Goal: Complete application form

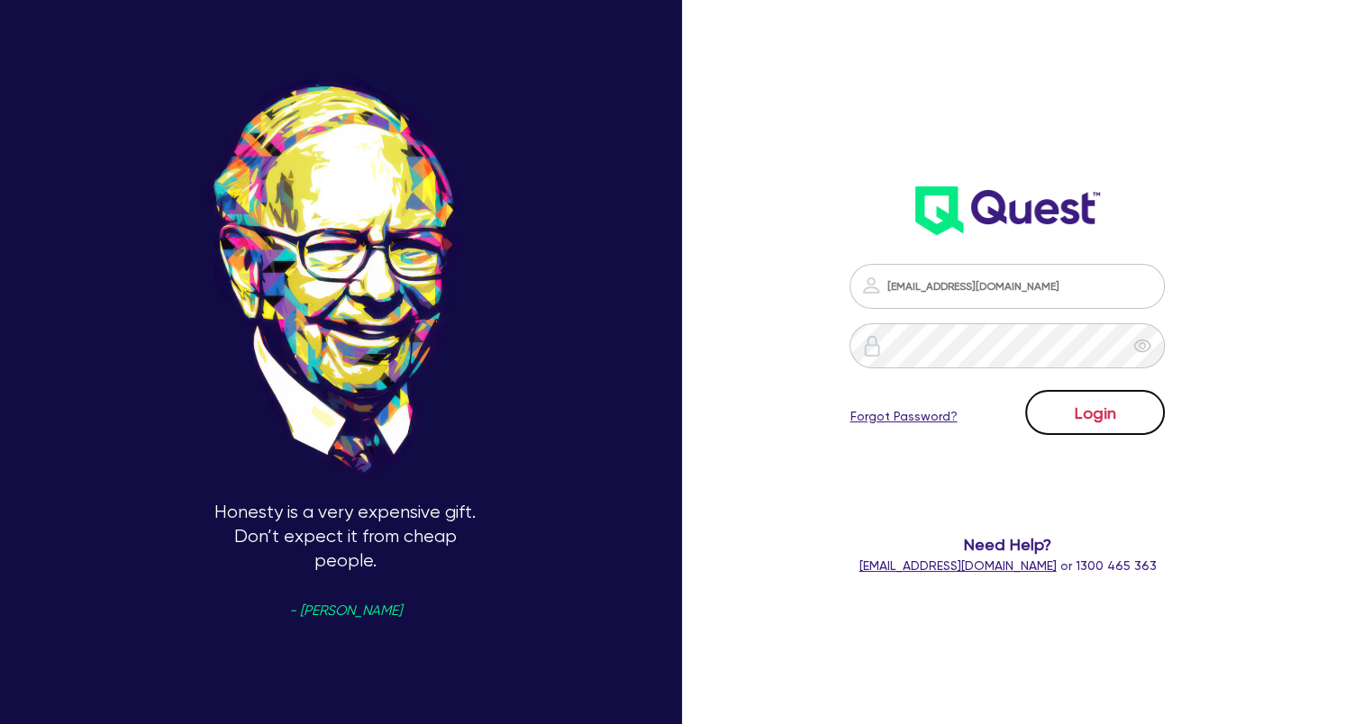
click at [1086, 419] on button "Login" at bounding box center [1095, 412] width 140 height 45
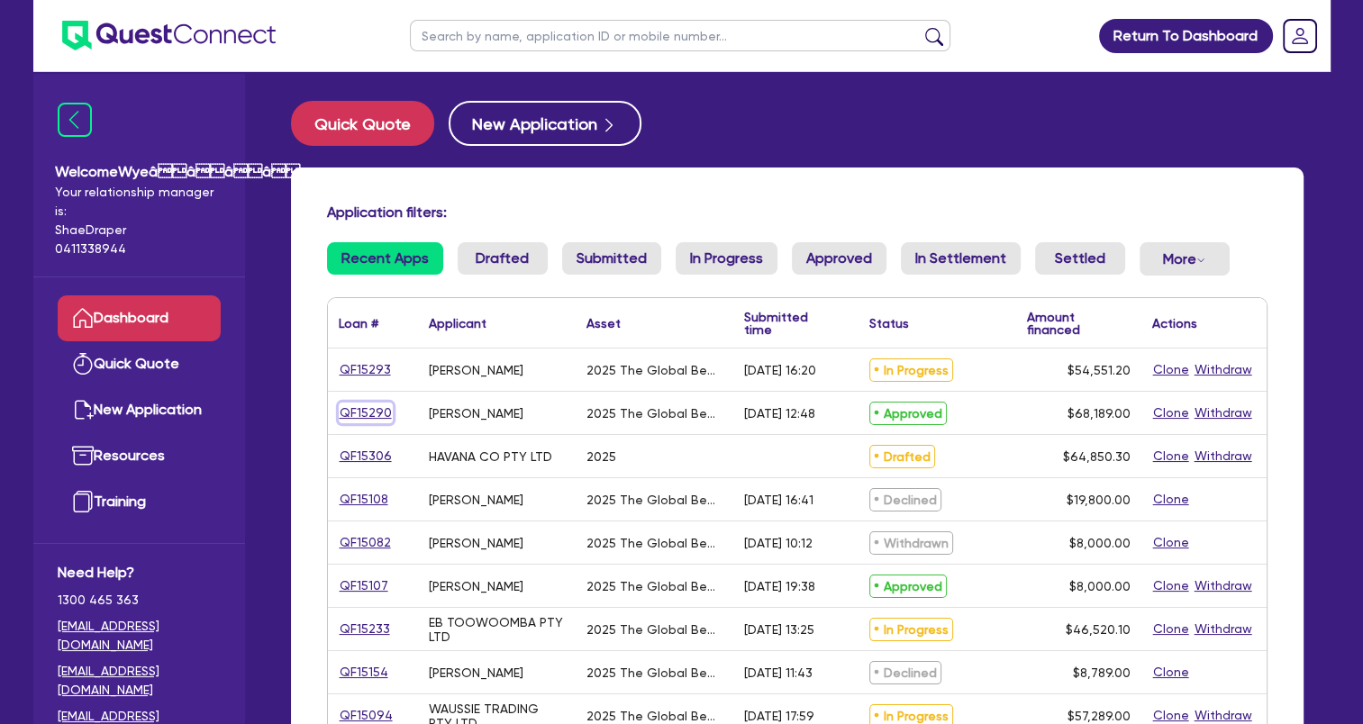
click at [375, 410] on link "QF15290" at bounding box center [366, 413] width 54 height 21
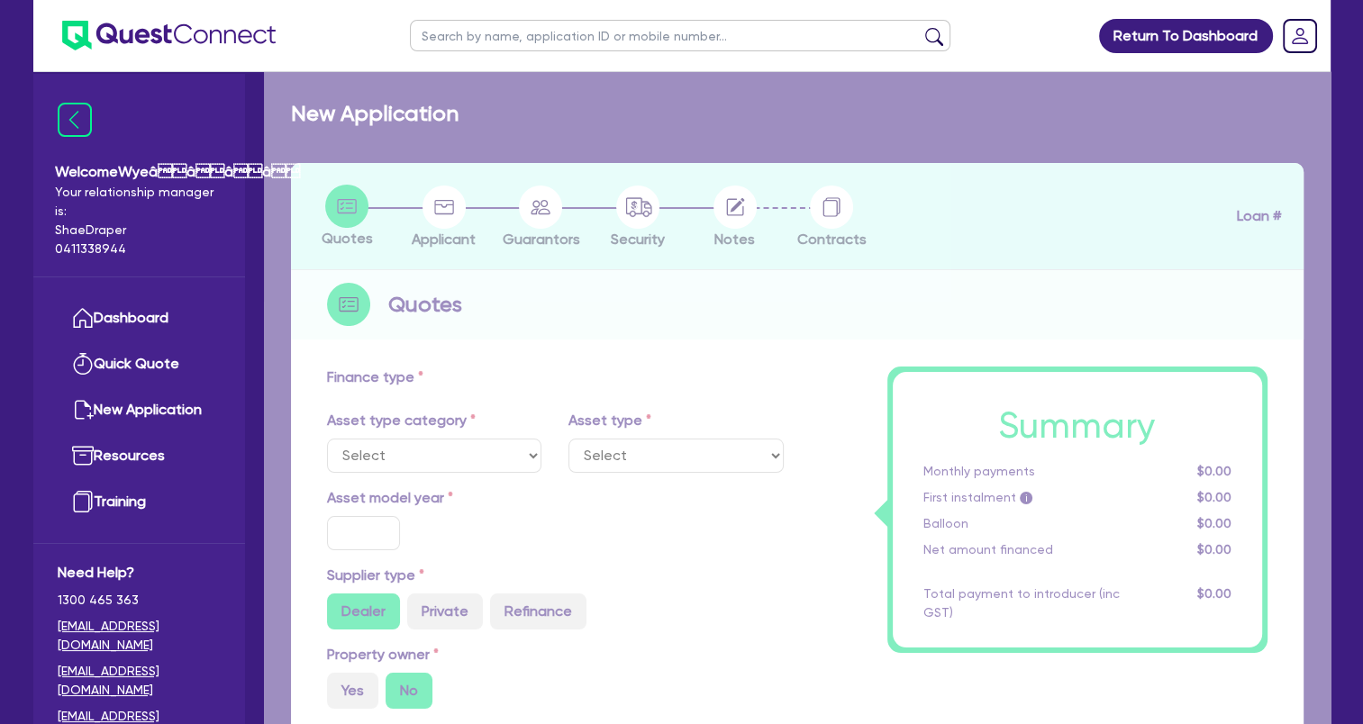
select select "TERTIARY_ASSETS"
type input "2025"
type input "68,189"
type input "5"
type input "3,409.45"
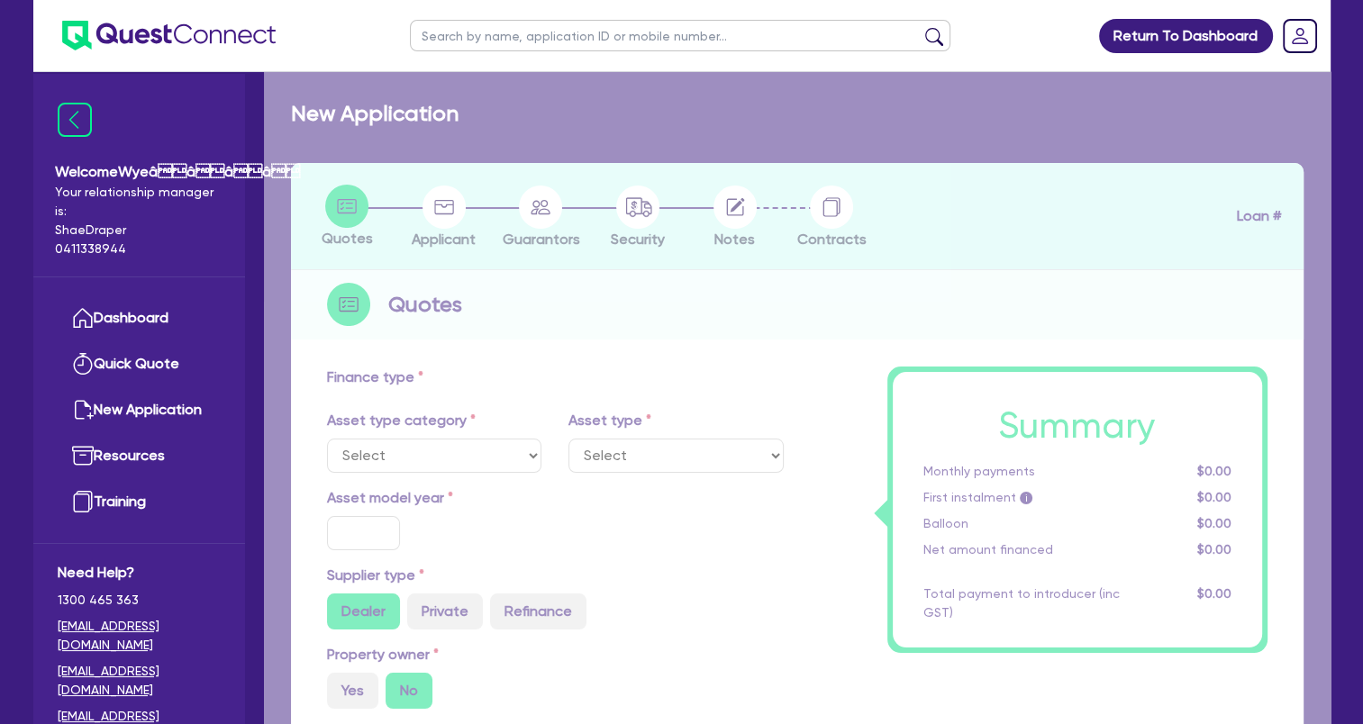
type input "17.95"
select select "BEAUTY_EQUIPMENT"
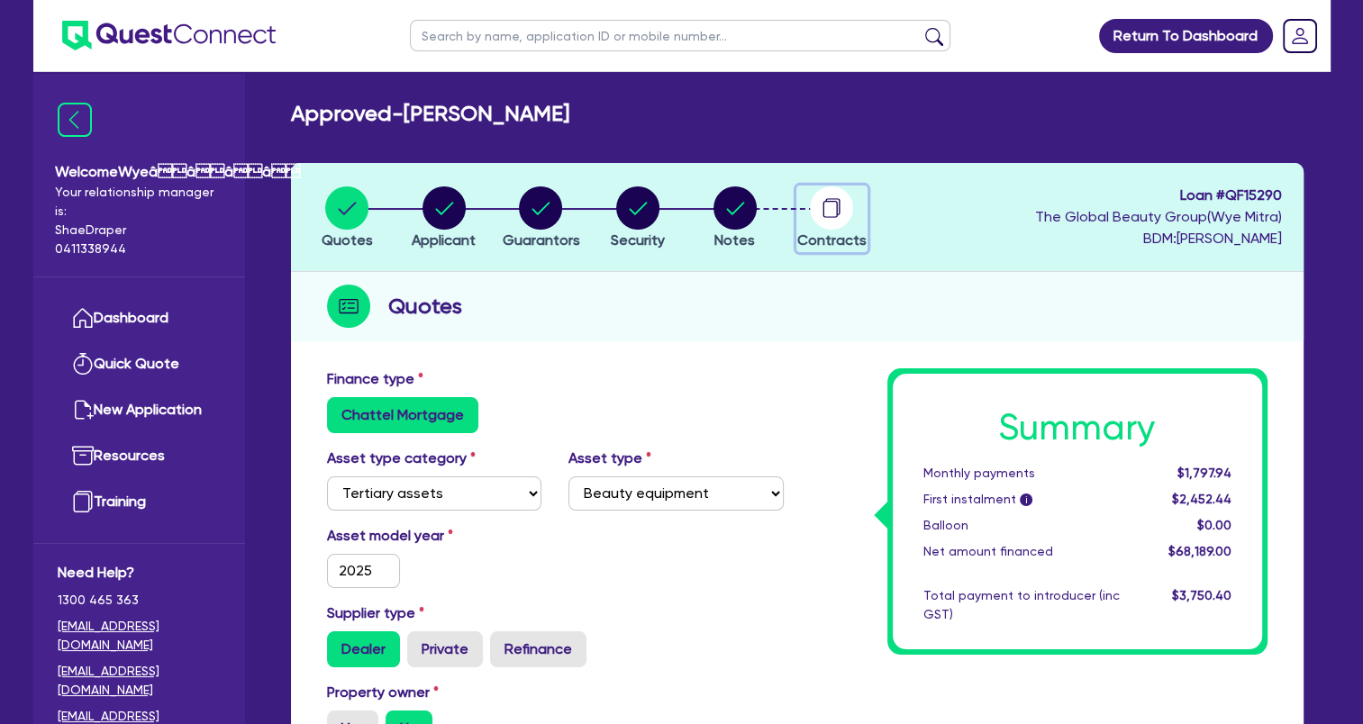
click at [838, 223] on circle "button" at bounding box center [831, 207] width 43 height 43
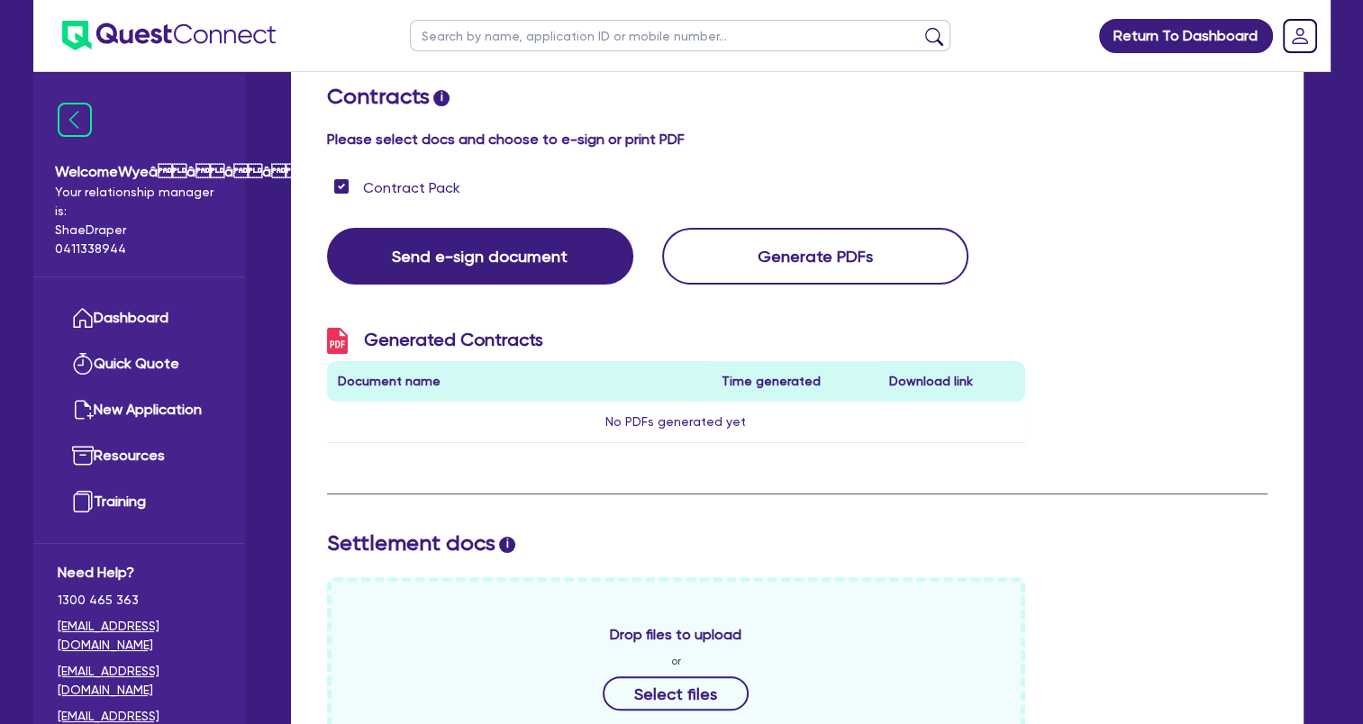
scroll to position [270, 0]
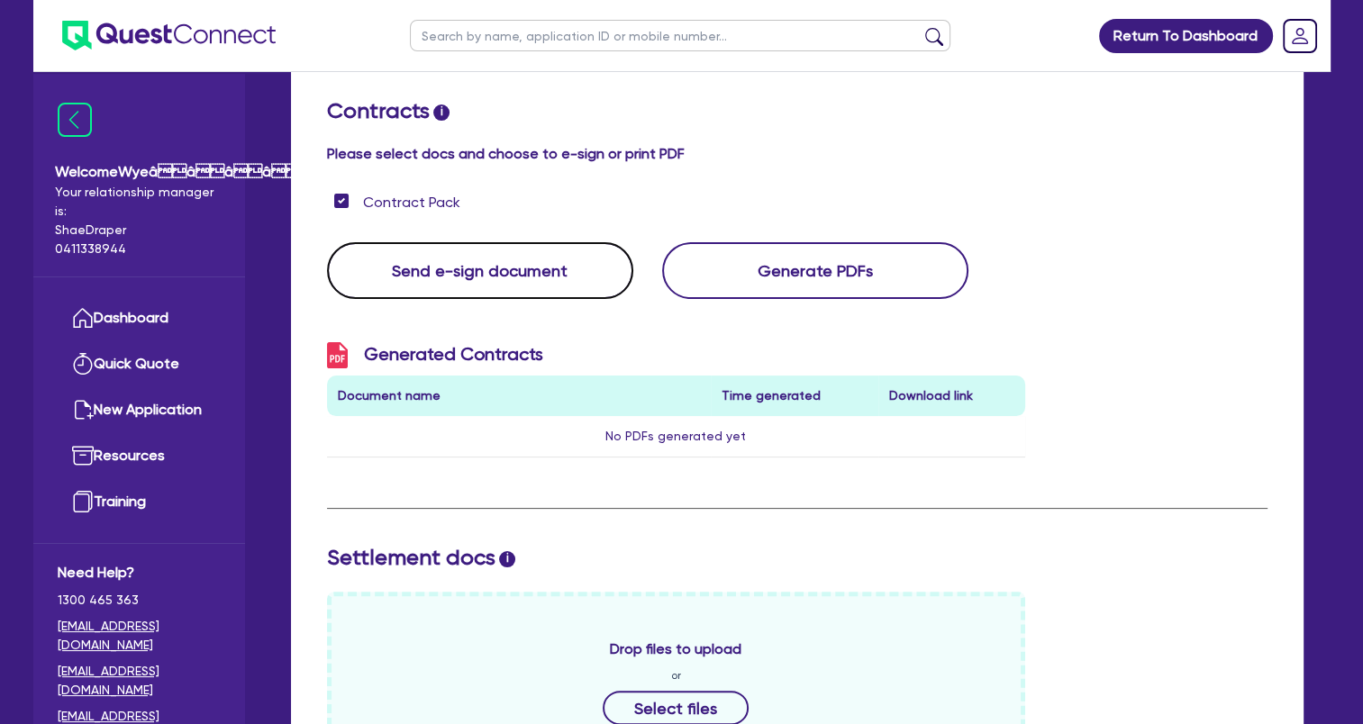
click at [515, 279] on button "Send e-sign document" at bounding box center [480, 270] width 306 height 57
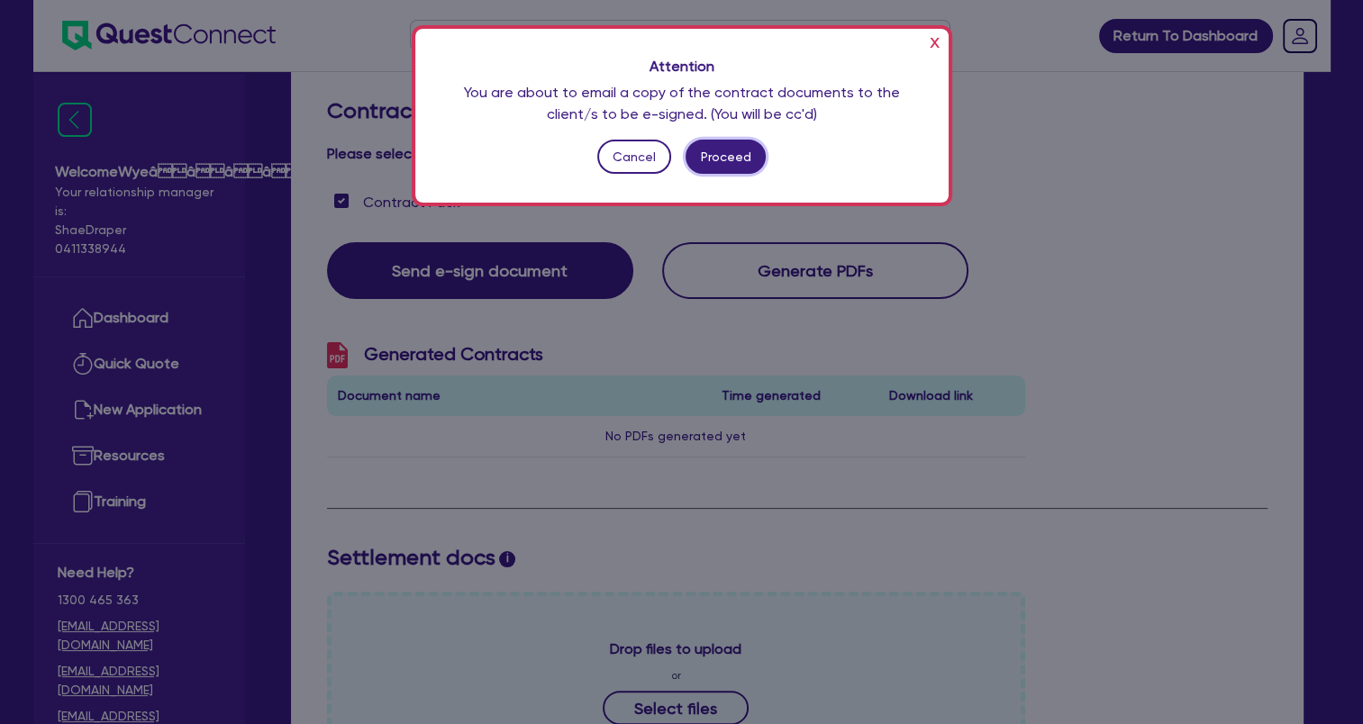
drag, startPoint x: 736, startPoint y: 151, endPoint x: 721, endPoint y: 182, distance: 33.8
click at [736, 153] on button "Proceed" at bounding box center [725, 157] width 80 height 34
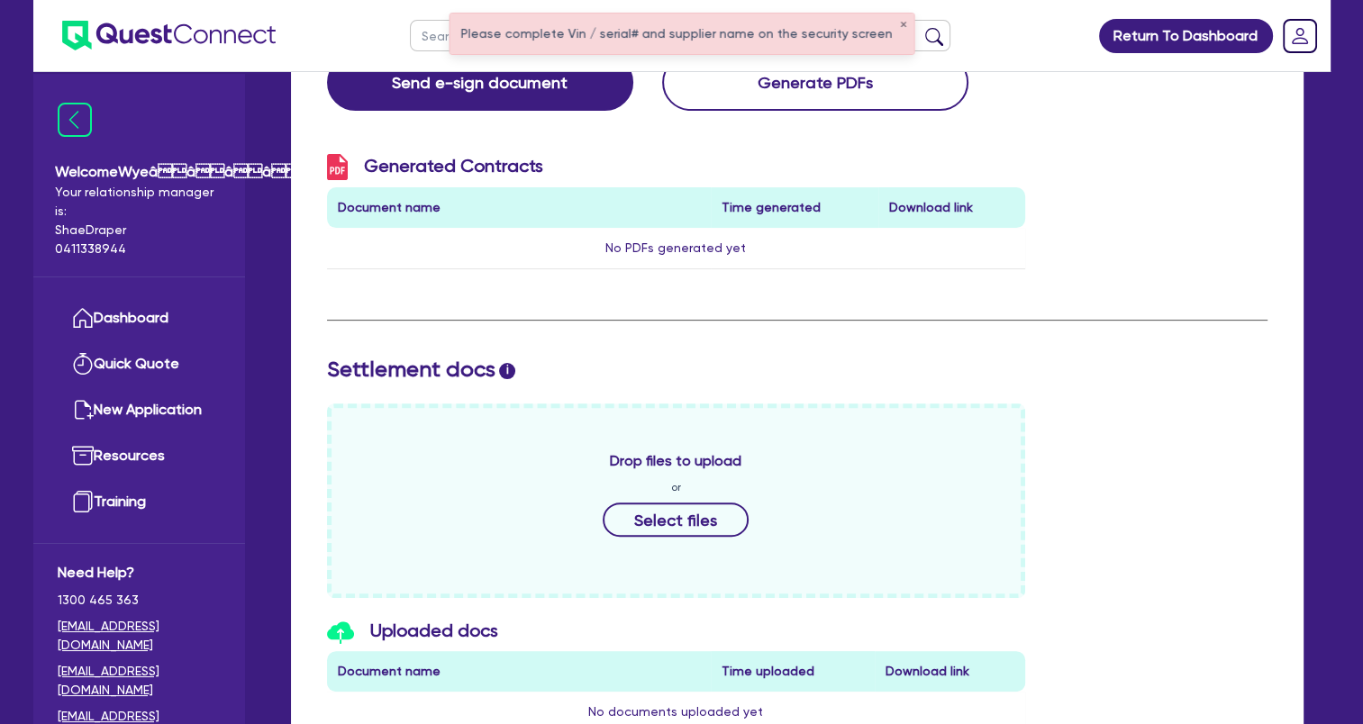
scroll to position [240, 0]
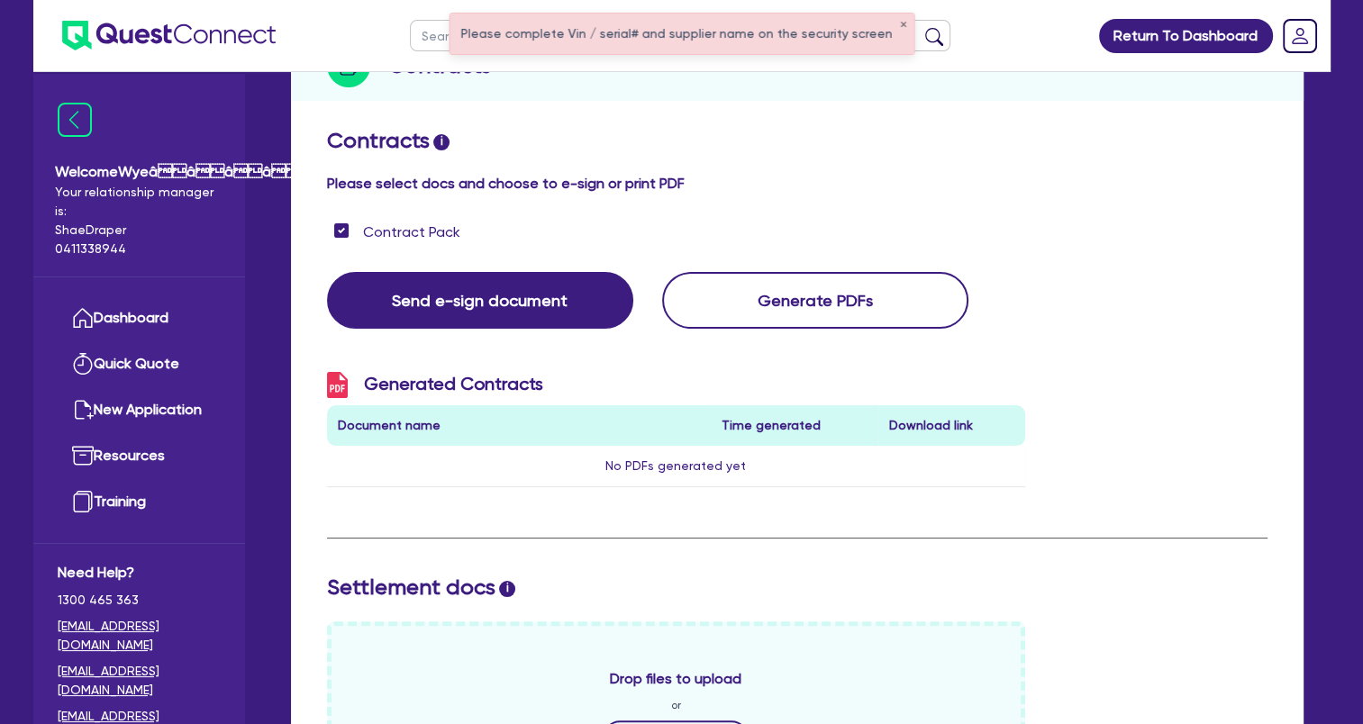
click at [645, 32] on div "Please complete Vin / serial# and supplier name on the security screen ✕" at bounding box center [681, 34] width 464 height 41
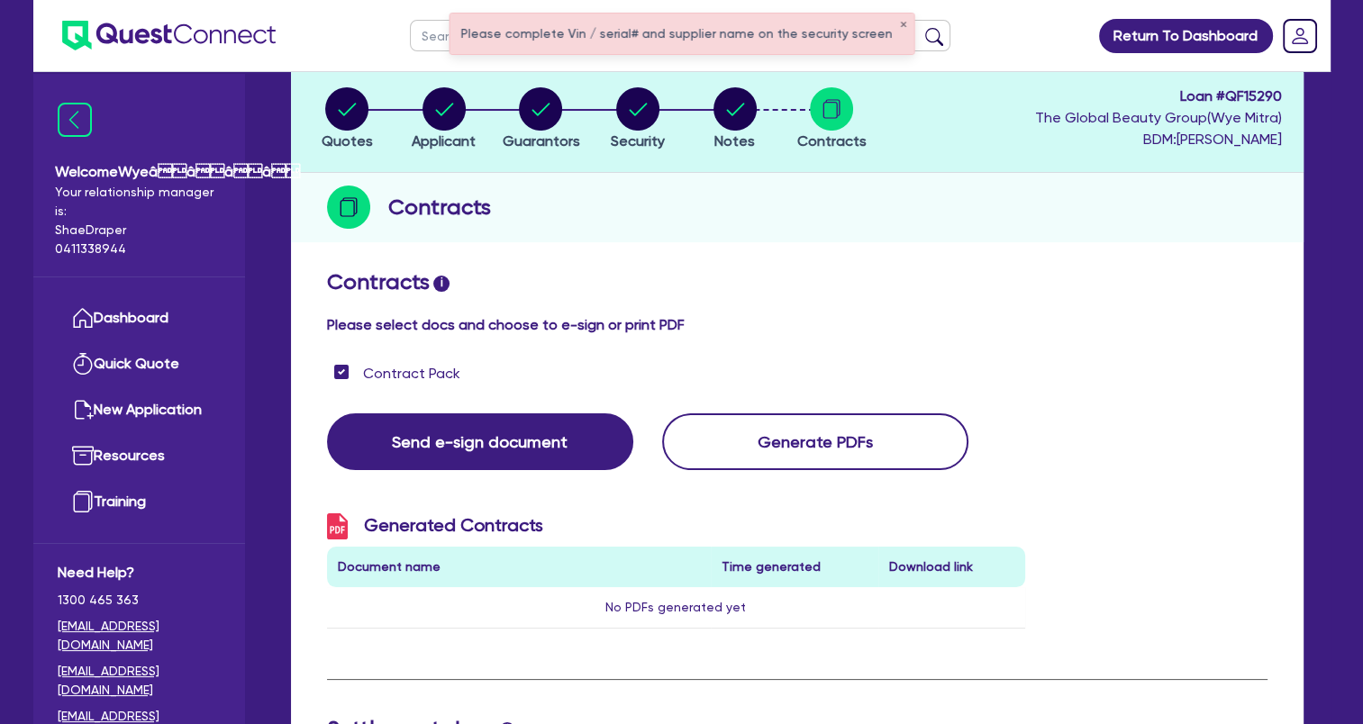
scroll to position [0, 0]
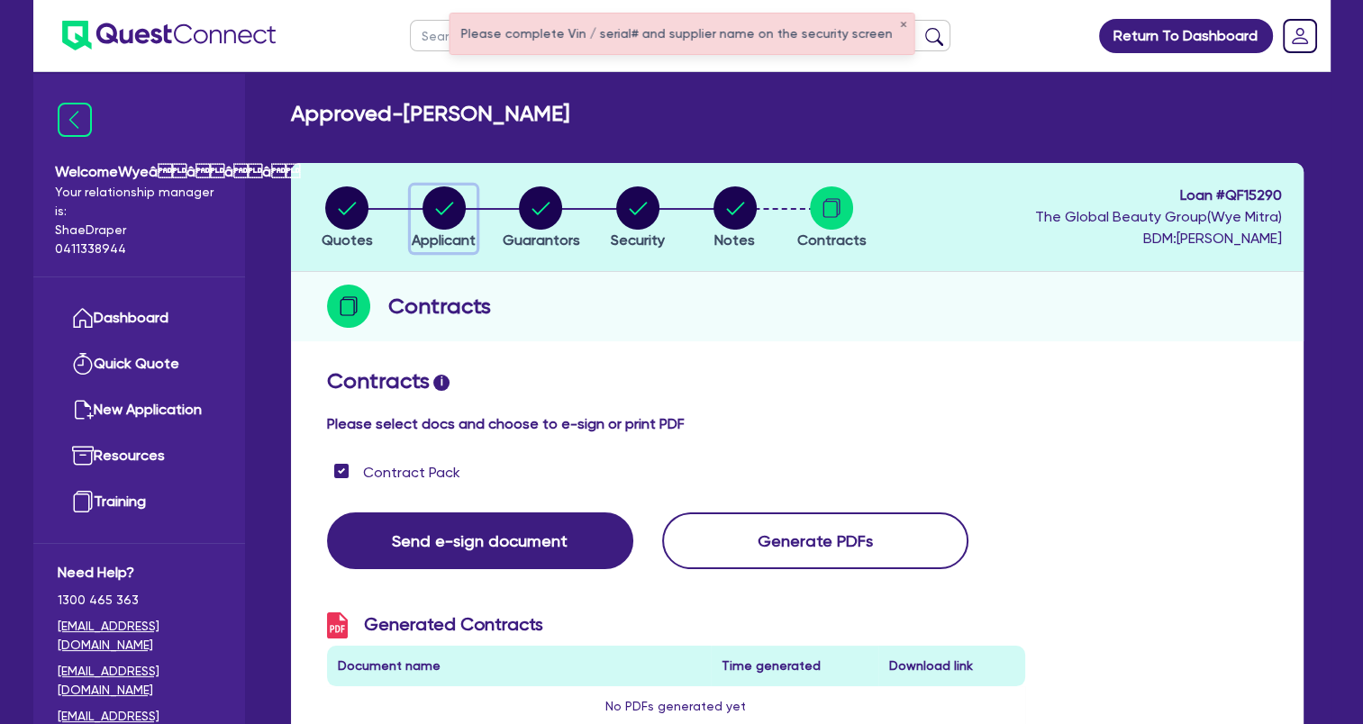
click at [453, 210] on circle "button" at bounding box center [443, 207] width 43 height 43
select select "SOLE_TRADER"
select select "HEALTH_BEAUTY"
select select "HAIR_BEAUTY_SALONS"
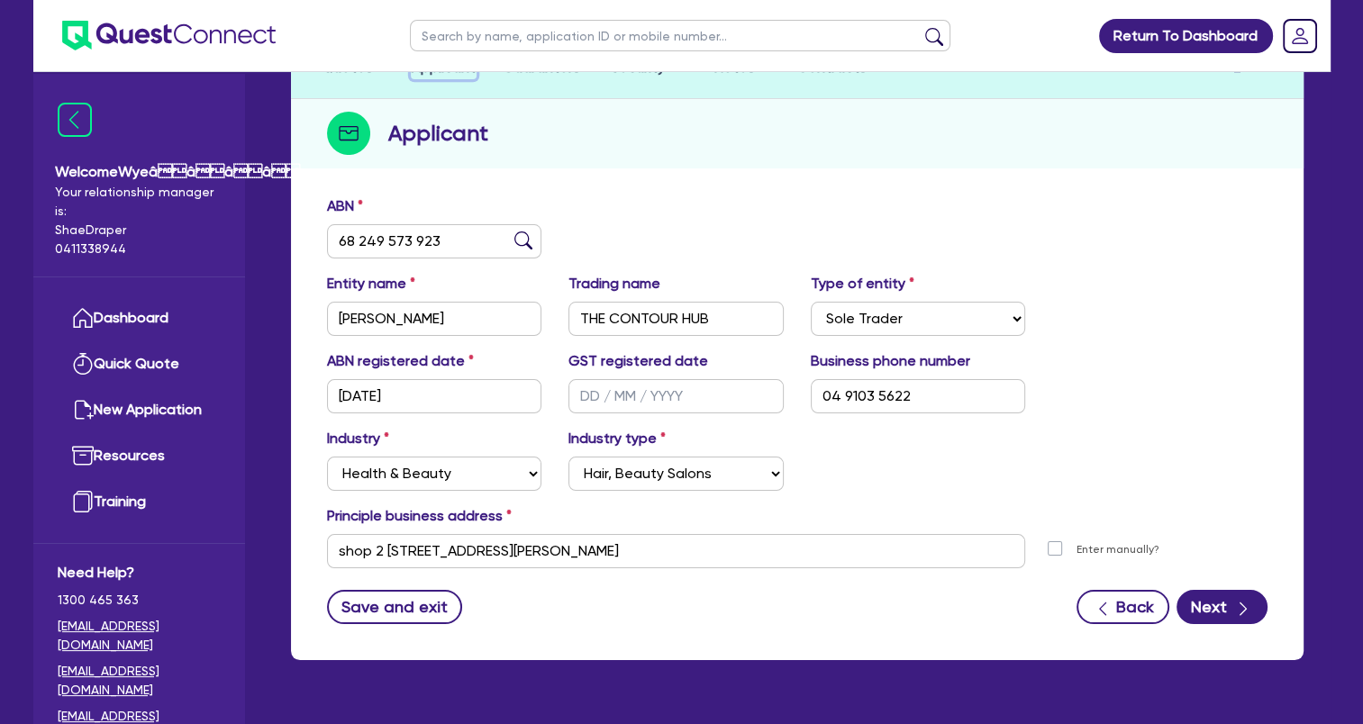
scroll to position [38, 0]
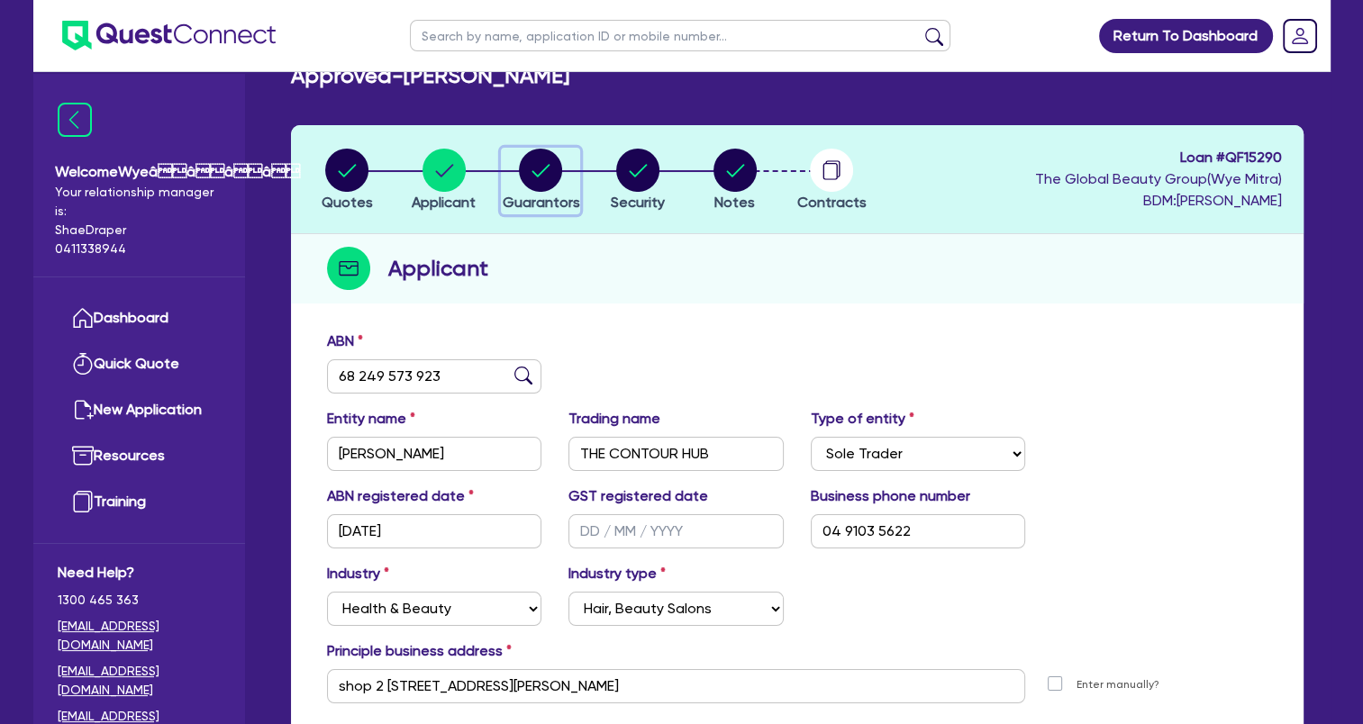
click at [541, 167] on circle "button" at bounding box center [540, 170] width 43 height 43
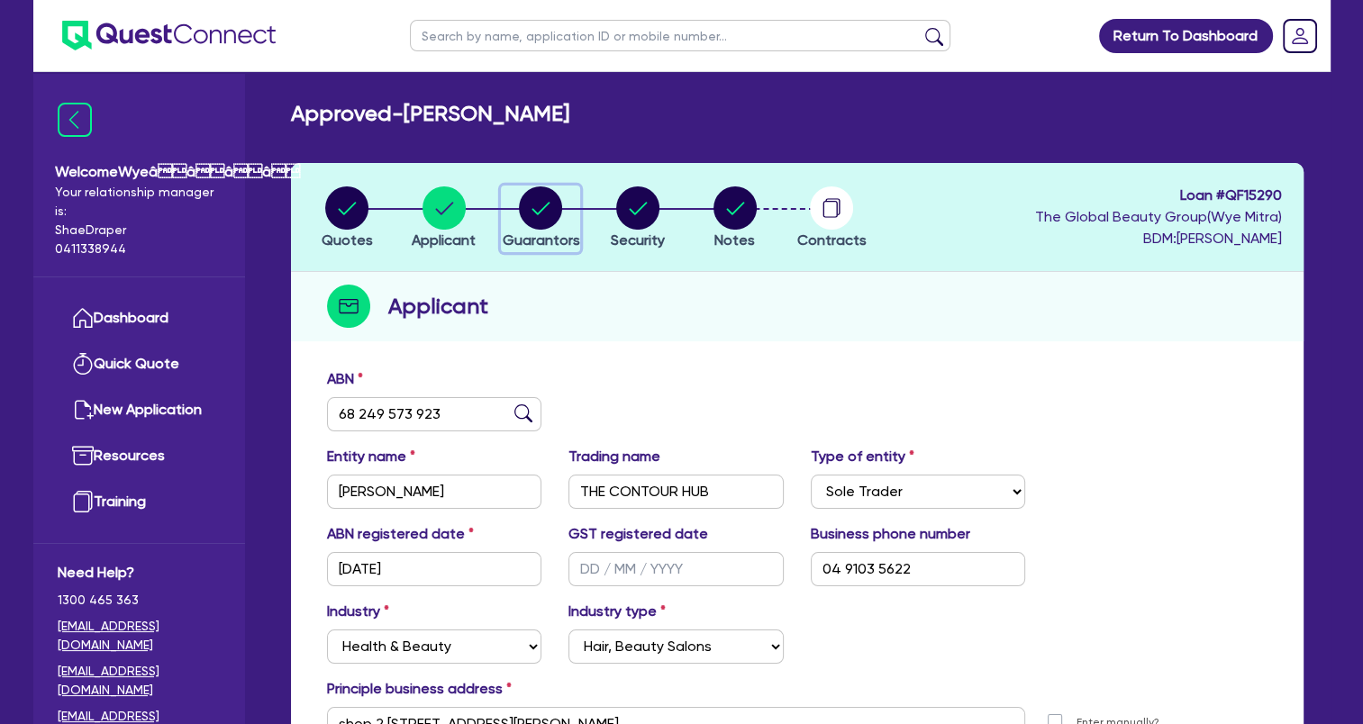
select select "MS"
select select "NSW"
select select "DE_FACTO"
select select "CASH"
select select "PROPERTY"
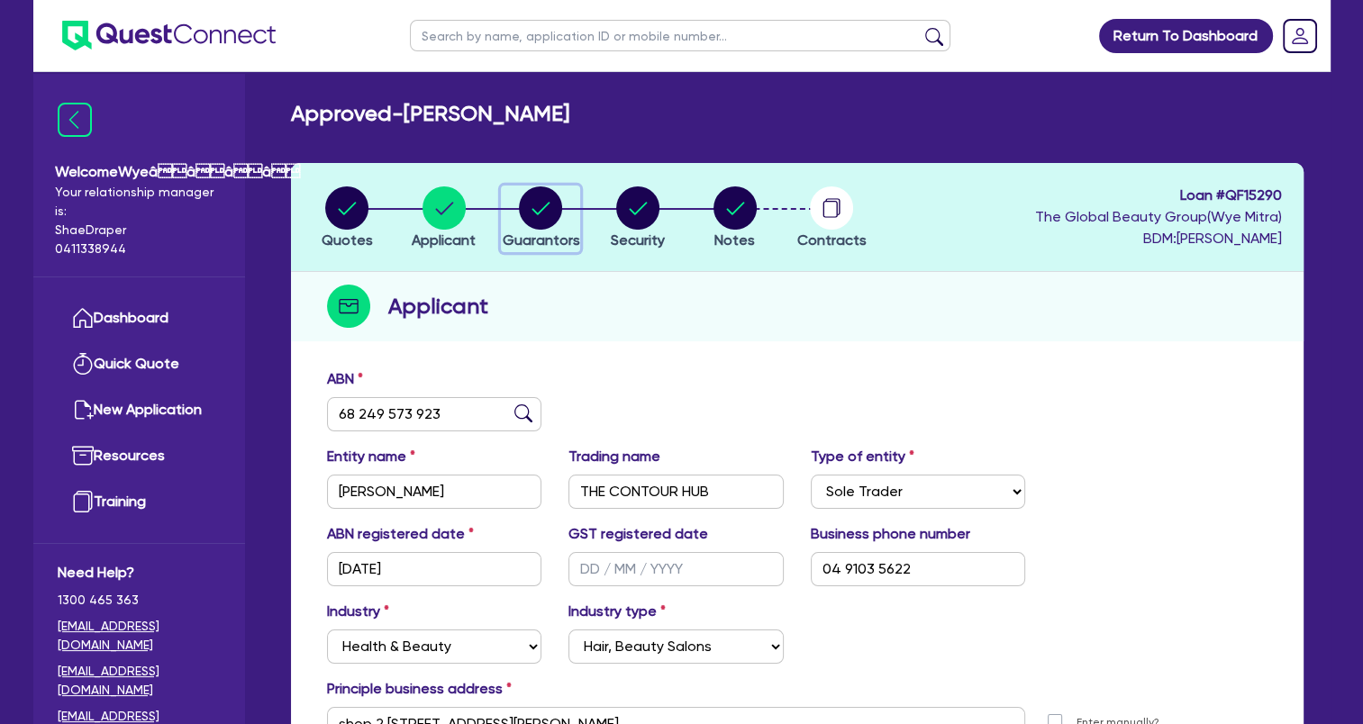
select select "INVESTMENT_PROPERTY"
select select "VEHICLE"
select select "HOUSEHOLD_PERSONAL"
select select "OTHER"
select select "MORTGAGE"
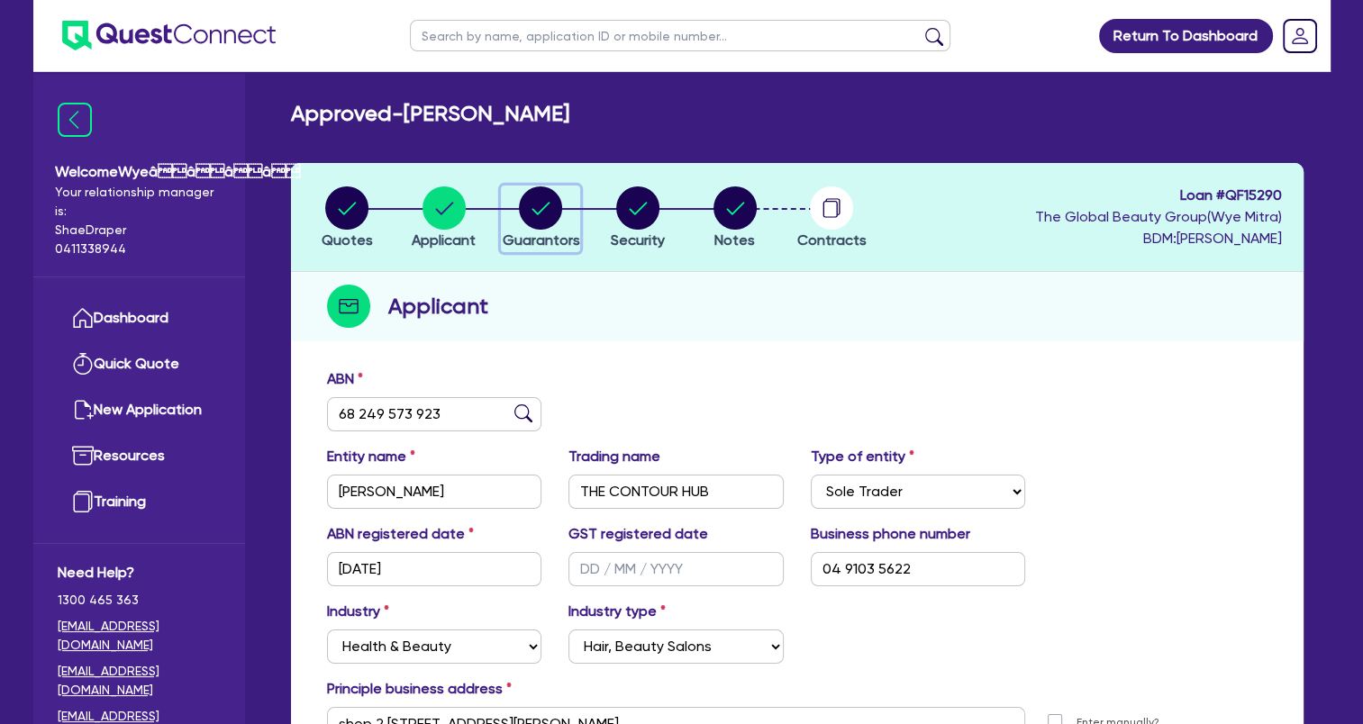
select select "INVESTMENT_PROPERTY_LOAN"
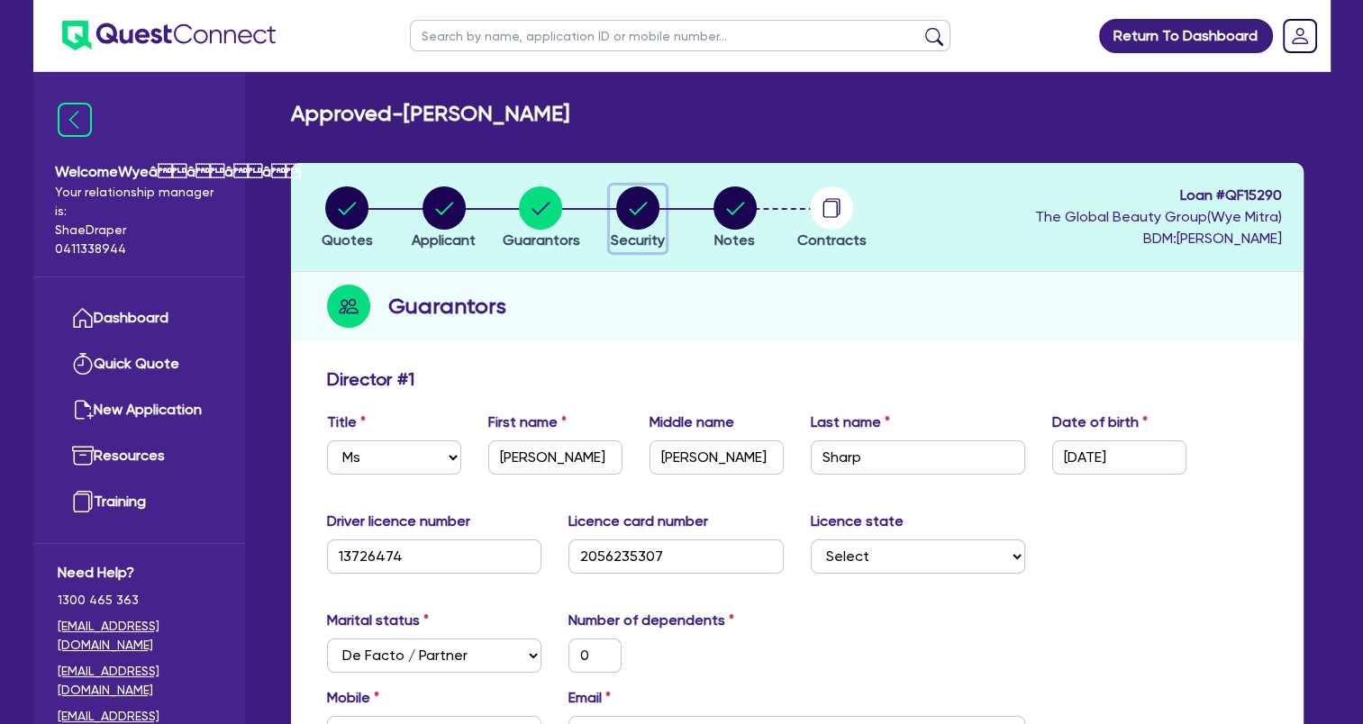
click at [630, 211] on icon "button" at bounding box center [638, 208] width 18 height 13
select select "TERTIARY_ASSETS"
select select "BEAUTY_EQUIPMENT"
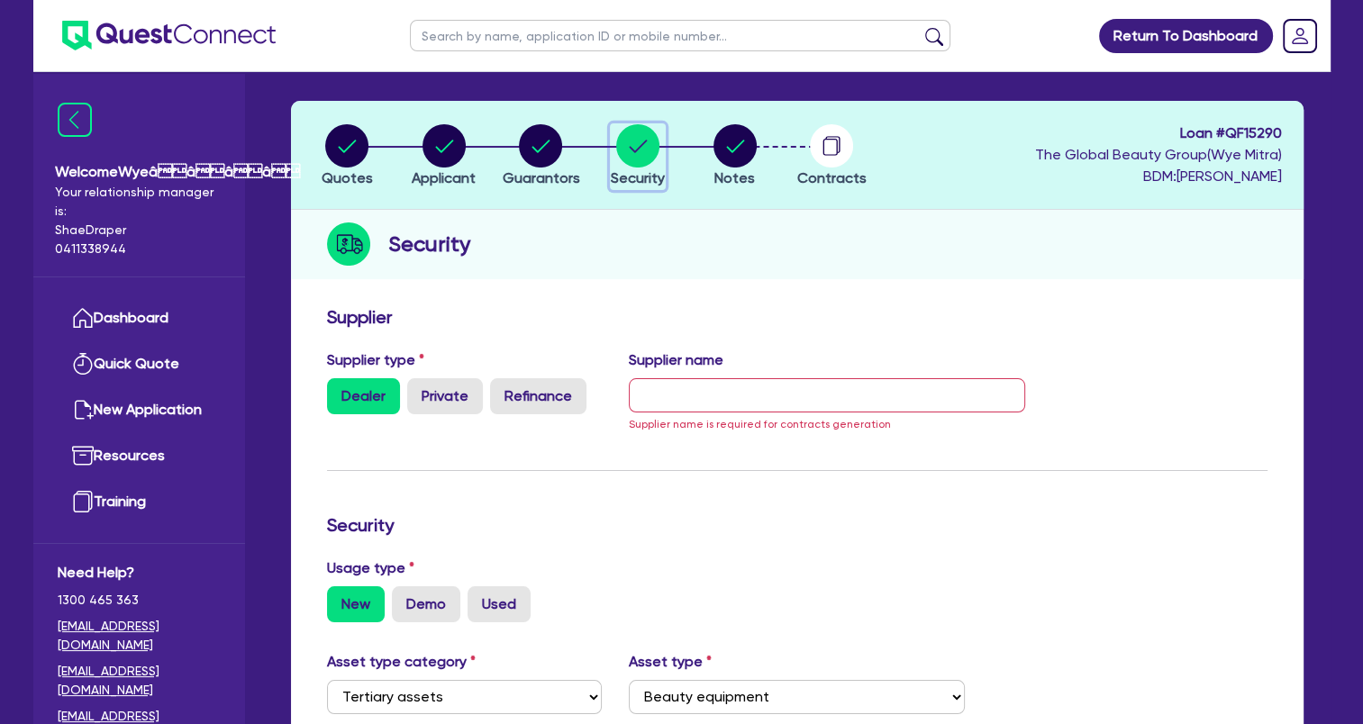
scroll to position [90, 0]
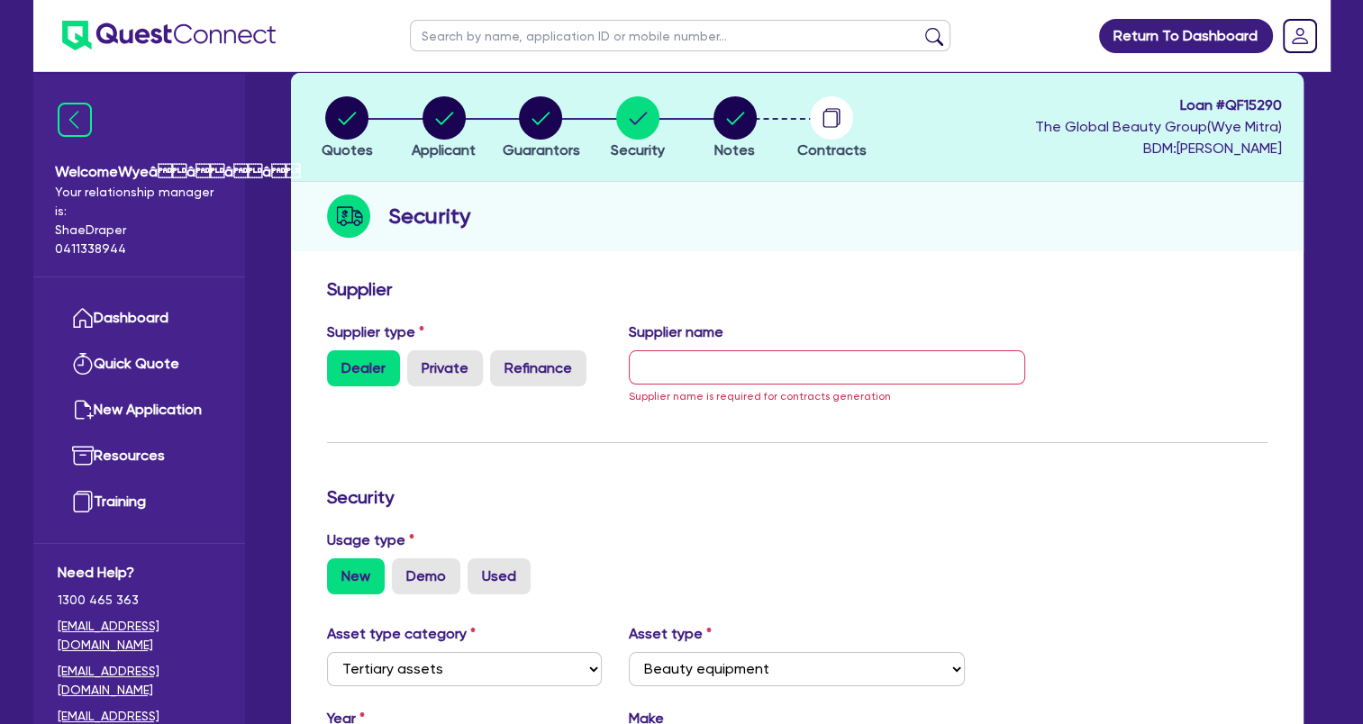
drag, startPoint x: 1028, startPoint y: 235, endPoint x: 1019, endPoint y: 238, distance: 9.4
click at [1019, 238] on div "Security" at bounding box center [797, 216] width 1012 height 69
click at [685, 366] on input "text" at bounding box center [827, 367] width 396 height 34
paste input "The Global Beauty Group"
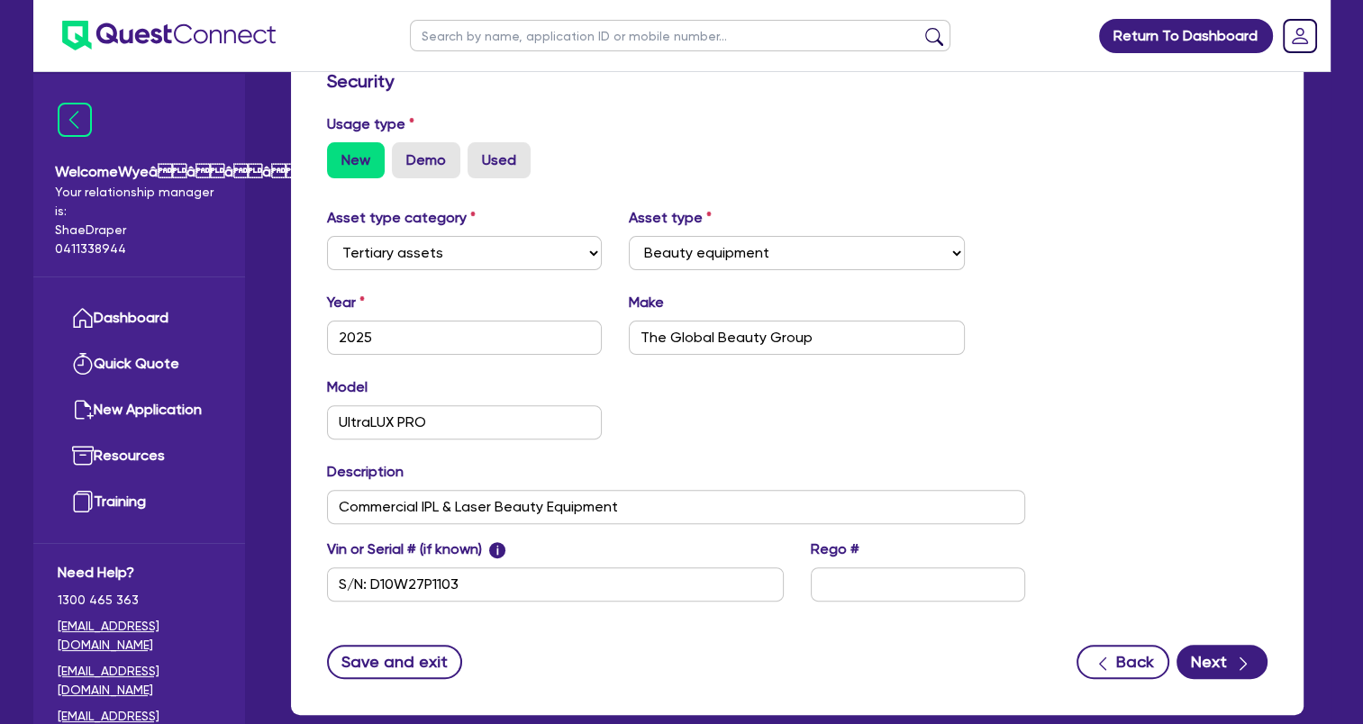
scroll to position [586, 0]
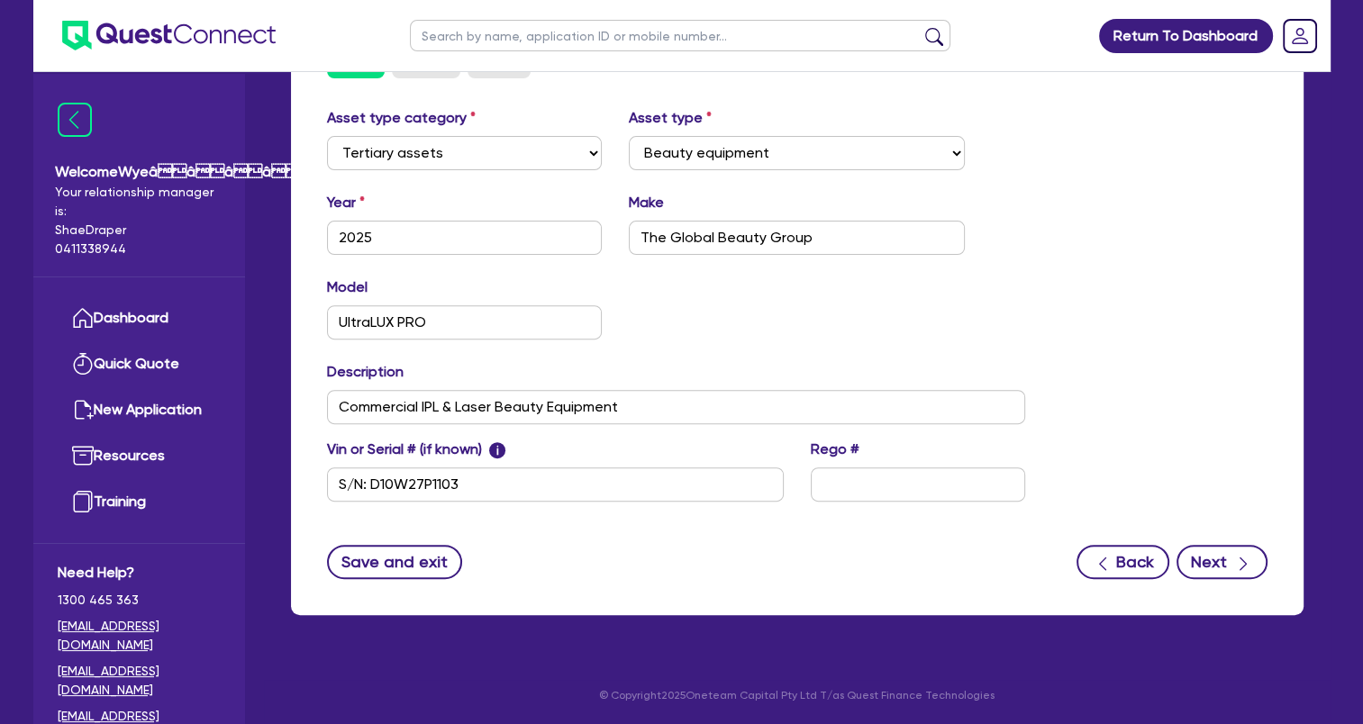
type input "The Global Beauty Group"
click at [1236, 557] on icon "button" at bounding box center [1243, 564] width 18 height 18
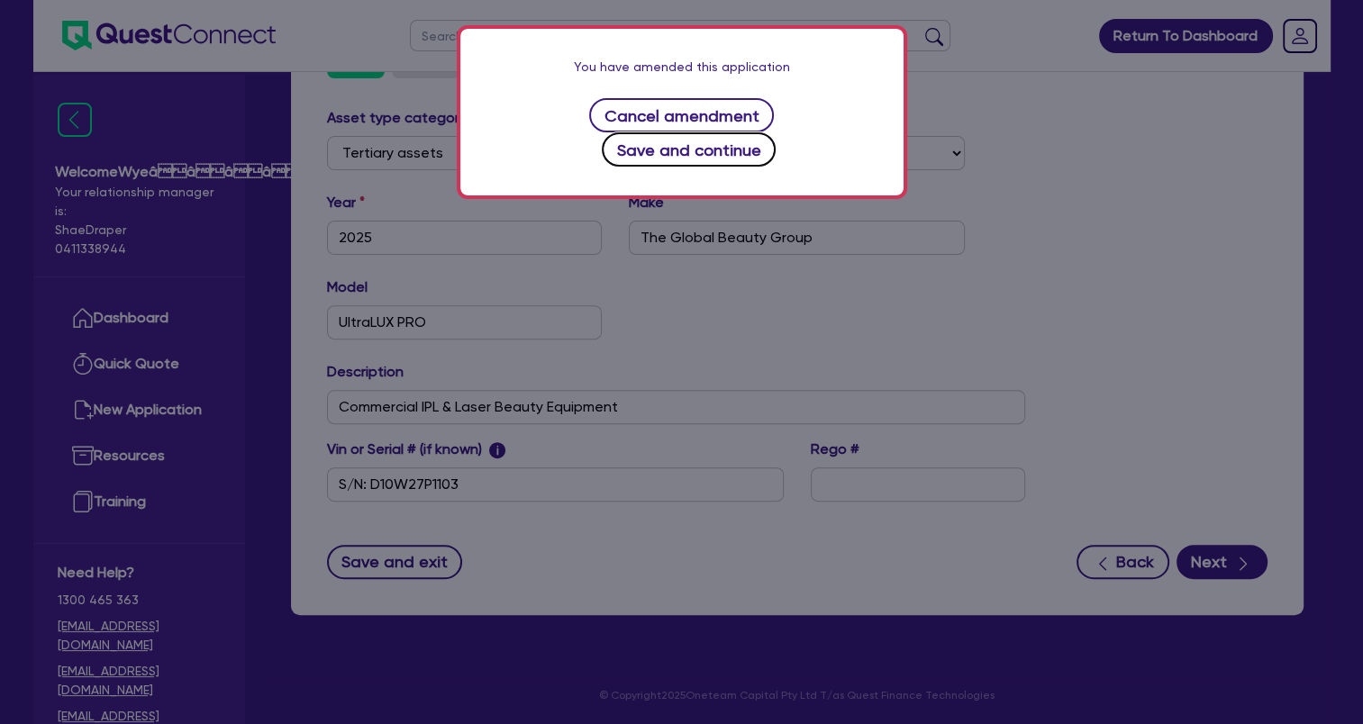
click at [775, 132] on button "Save and continue" at bounding box center [689, 149] width 174 height 34
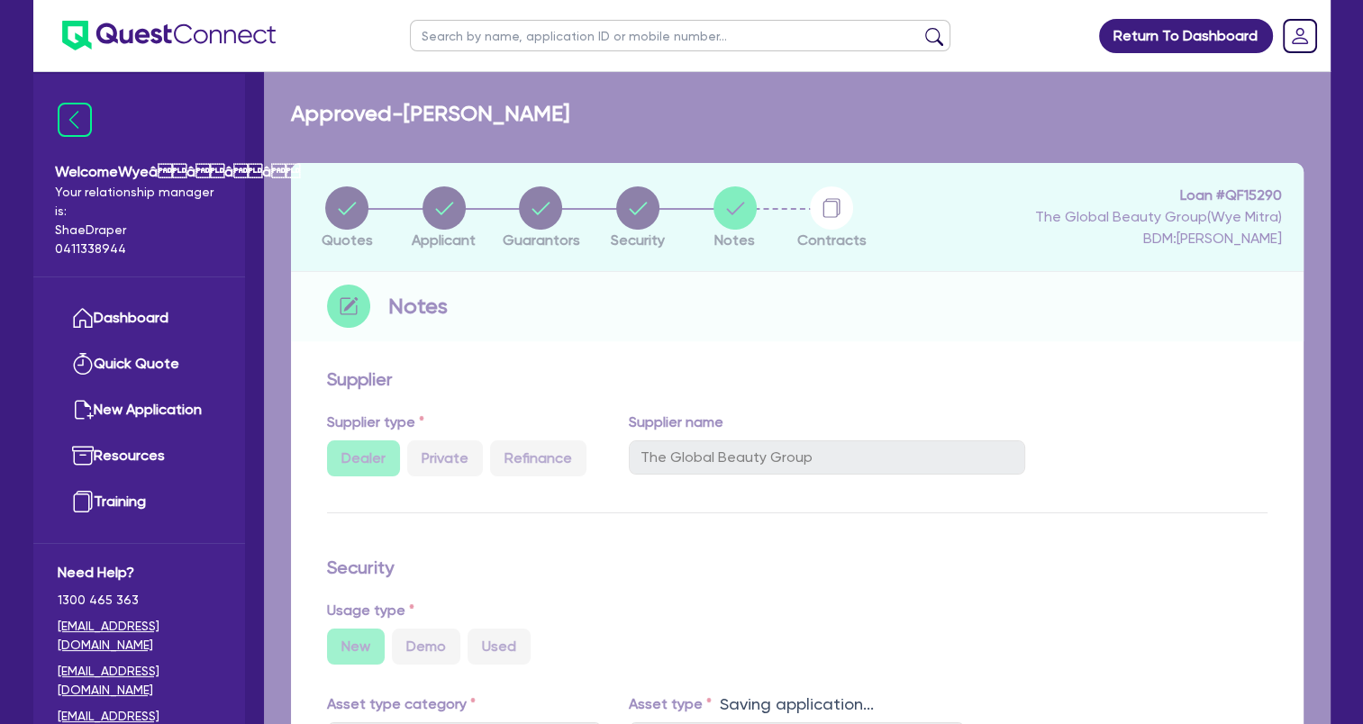
select select "Quest Finance - Own Book"
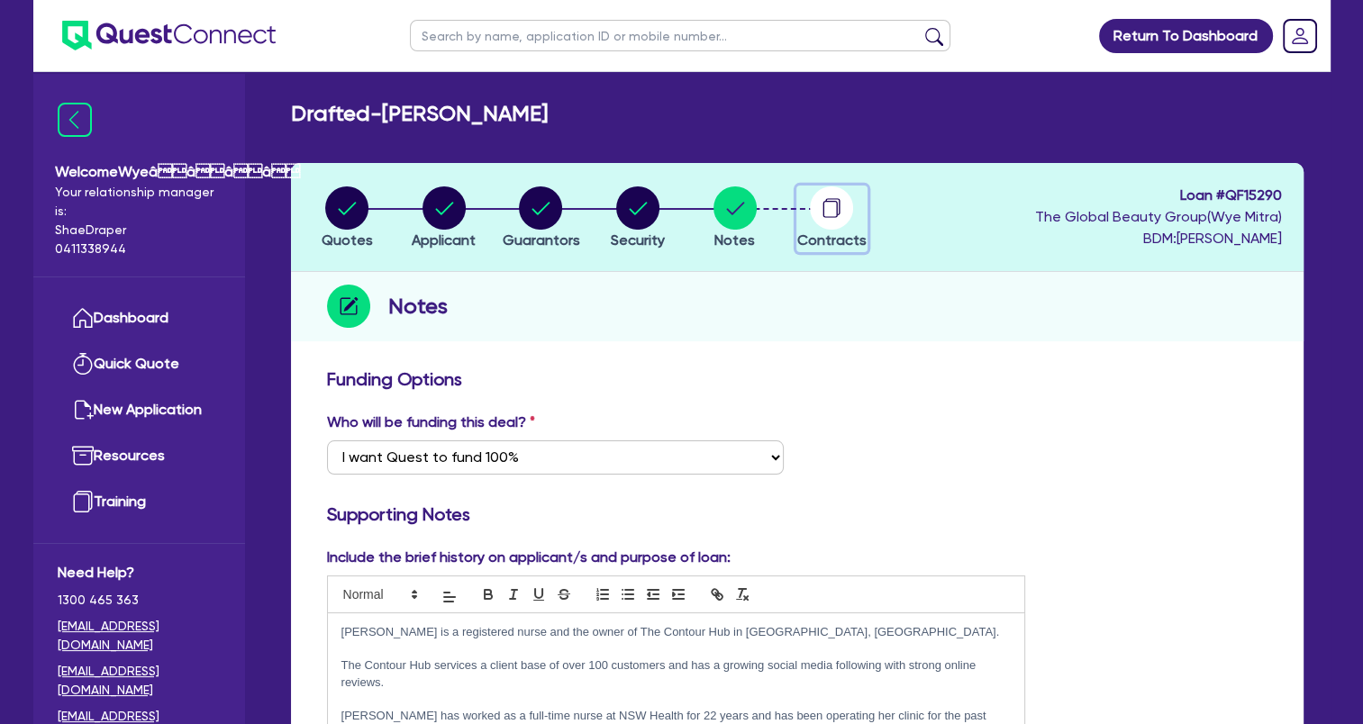
click at [832, 218] on circle "button" at bounding box center [831, 207] width 43 height 43
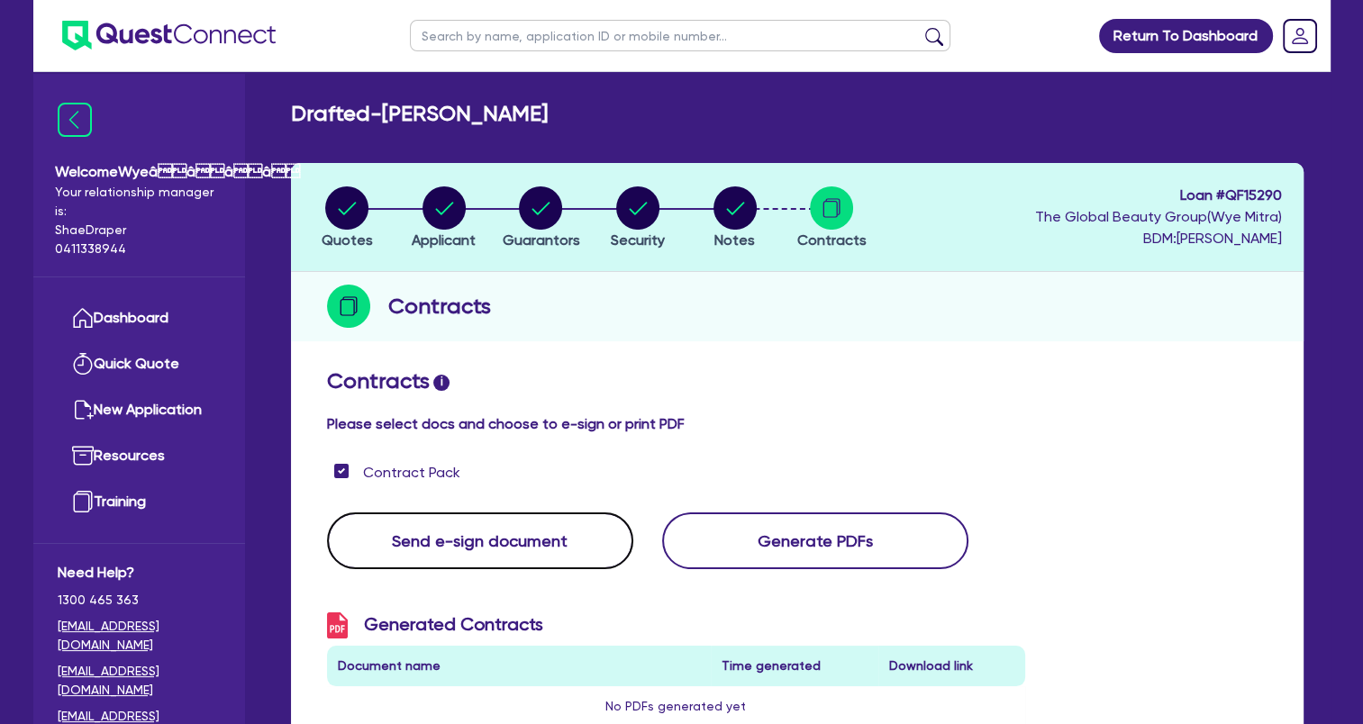
click at [528, 528] on button "Send e-sign document" at bounding box center [480, 540] width 306 height 57
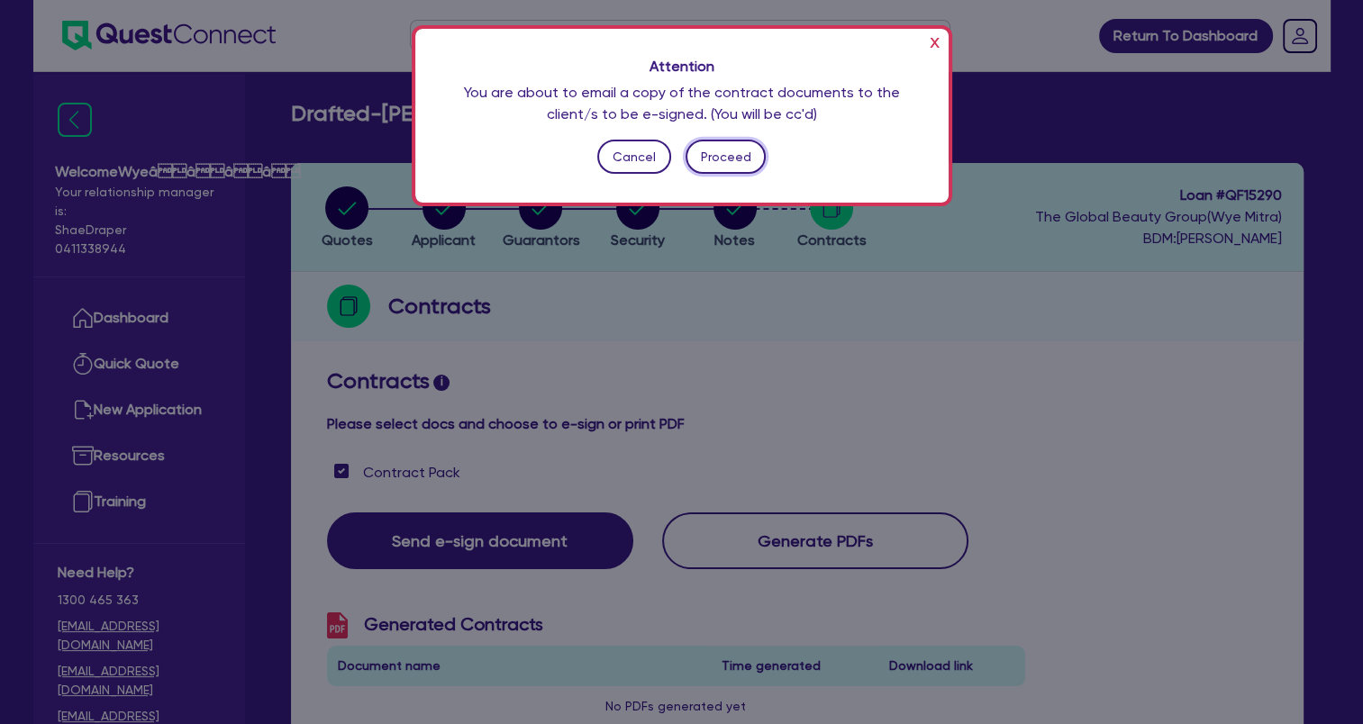
click at [725, 163] on button "Proceed" at bounding box center [725, 157] width 80 height 34
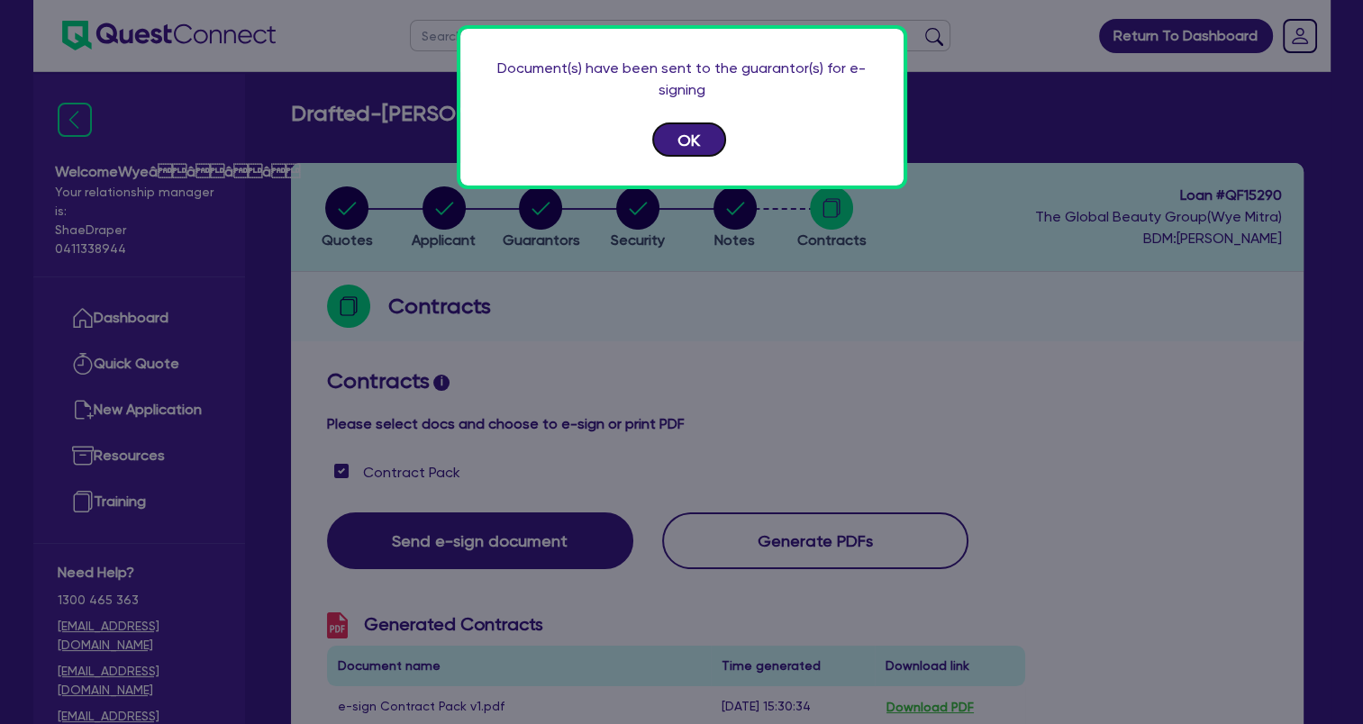
click at [676, 135] on button "OK" at bounding box center [689, 139] width 74 height 34
